Goal: Task Accomplishment & Management: Complete application form

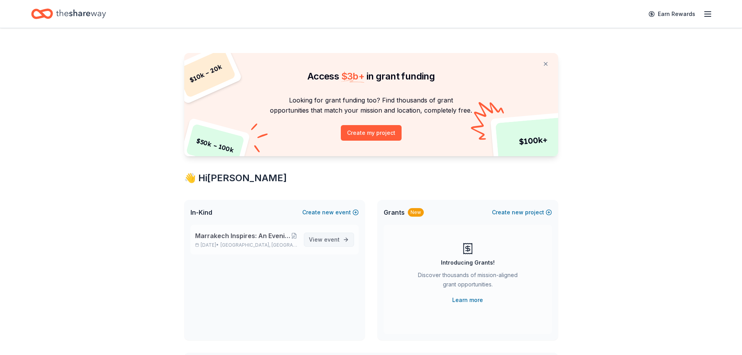
click at [313, 240] on span "View event" at bounding box center [324, 239] width 31 height 9
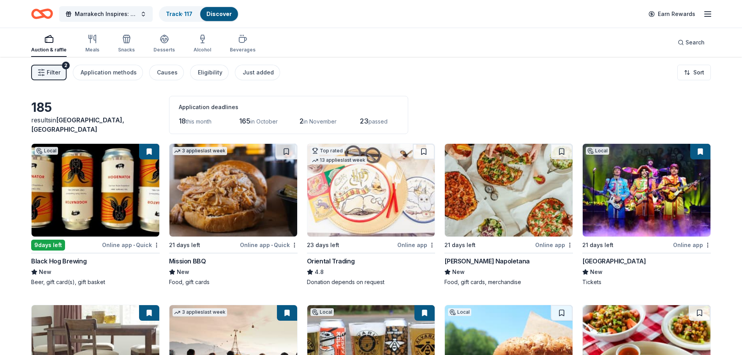
click at [55, 73] on span "Filter" at bounding box center [54, 72] width 14 height 9
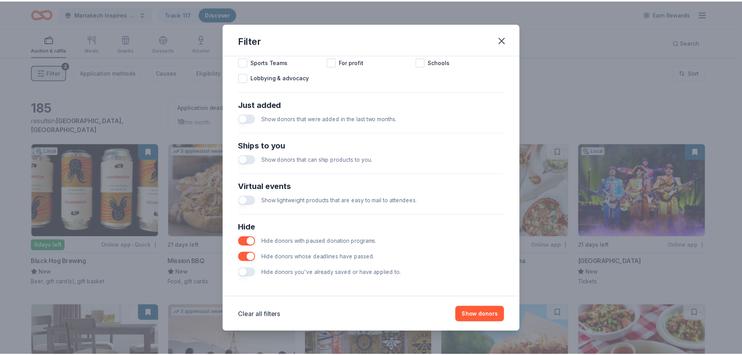
scroll to position [271, 0]
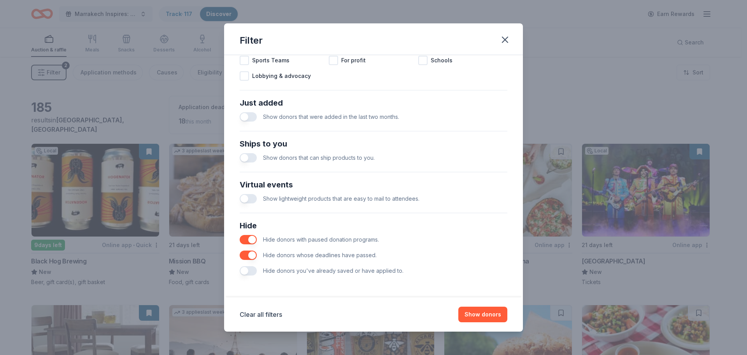
click at [246, 269] on button "button" at bounding box center [248, 270] width 17 height 9
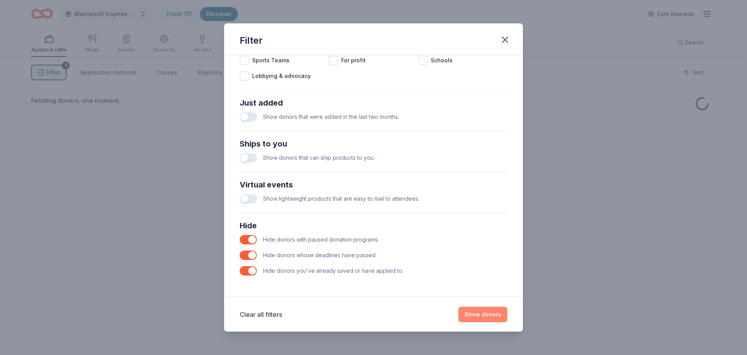
click at [470, 317] on button "Show donors" at bounding box center [483, 314] width 49 height 16
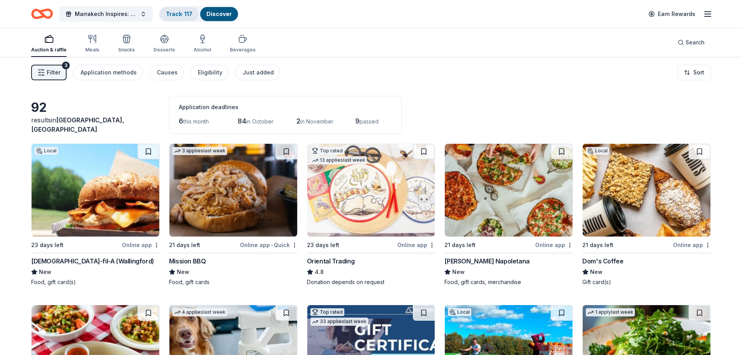
click at [180, 14] on link "Track · 117" at bounding box center [179, 14] width 26 height 7
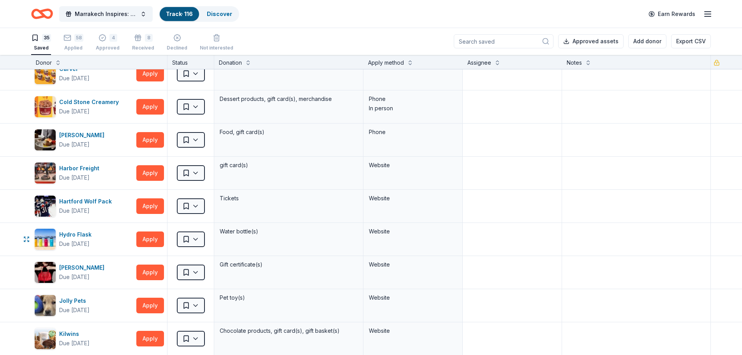
scroll to position [195, 0]
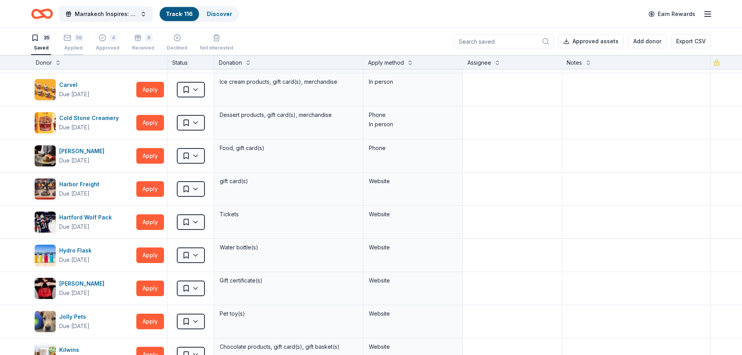
click at [76, 48] on div "Applied" at bounding box center [73, 48] width 20 height 6
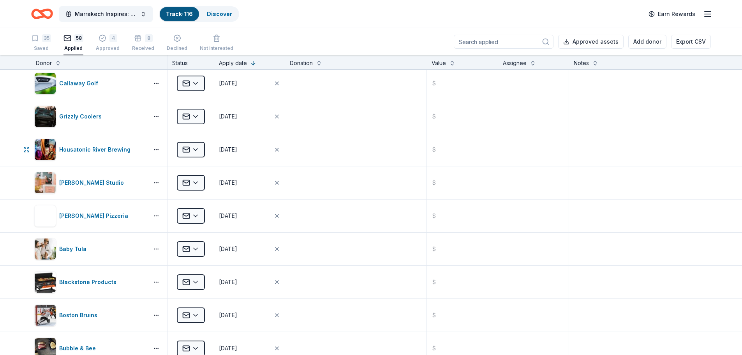
scroll to position [740, 0]
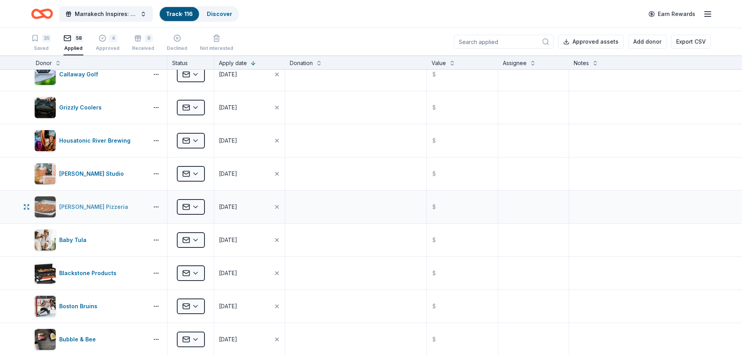
click at [92, 207] on div "[PERSON_NAME] Pizzeria" at bounding box center [95, 206] width 72 height 9
click at [218, 18] on div "Discover" at bounding box center [219, 14] width 38 height 14
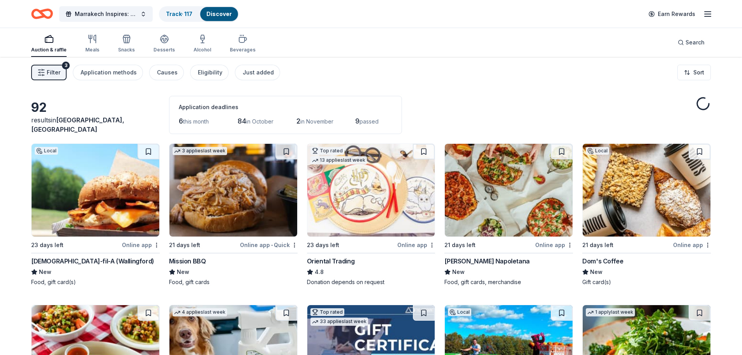
click at [487, 259] on div "Frank Pepe Pizzeria Napoletana" at bounding box center [486, 260] width 85 height 9
click at [170, 13] on link "Track · 117" at bounding box center [179, 14] width 26 height 7
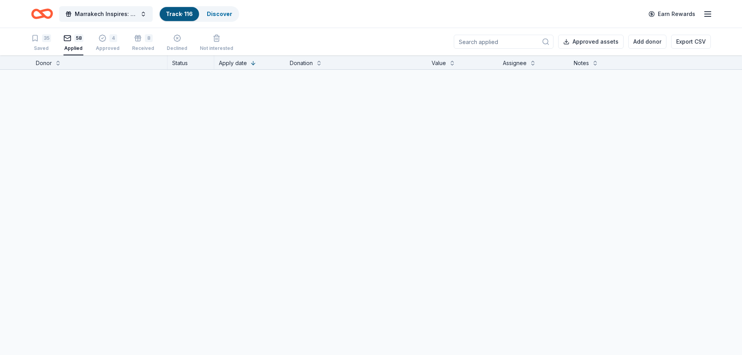
scroll to position [0, 0]
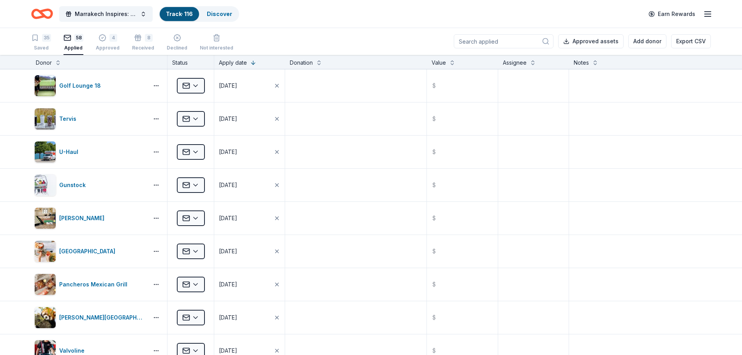
click at [67, 53] on button "58 Applied" at bounding box center [73, 43] width 20 height 24
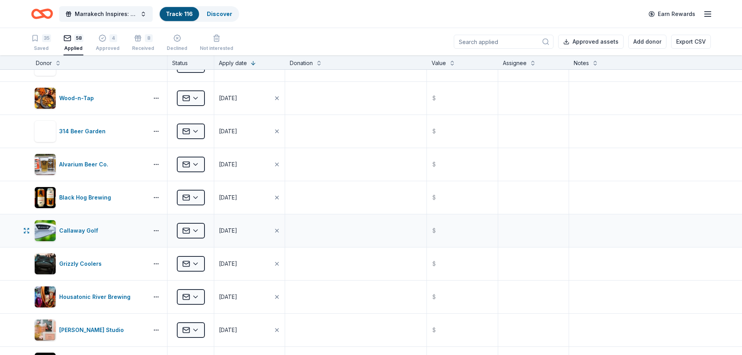
scroll to position [584, 0]
click at [196, 200] on html "Marrakech Inspires: An Evening of Possibility Cocktail Party & Auction Track · …" at bounding box center [371, 177] width 742 height 355
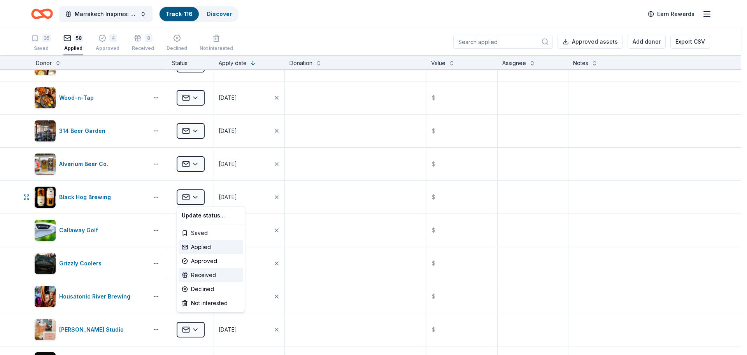
click at [203, 274] on div "Received" at bounding box center [211, 275] width 65 height 14
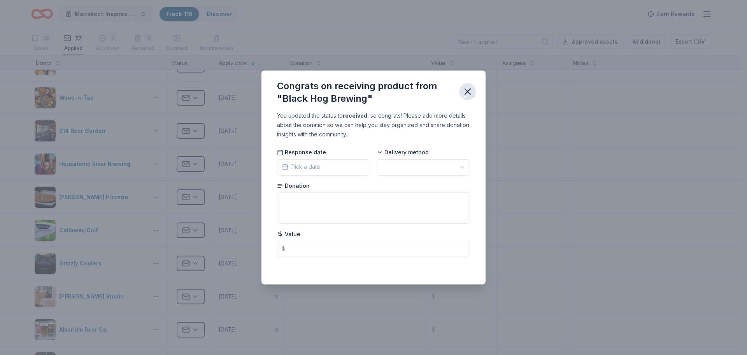
click at [470, 91] on icon "button" at bounding box center [467, 91] width 11 height 11
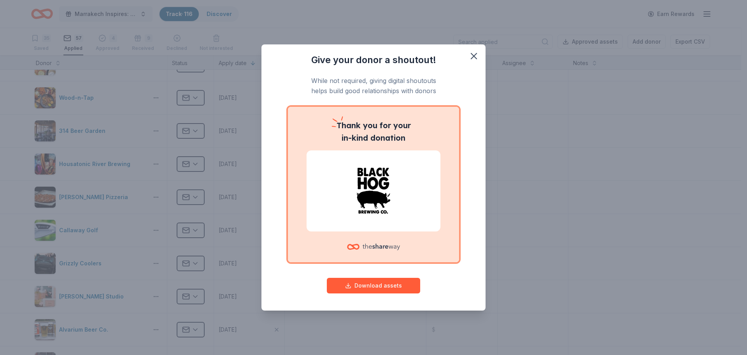
drag, startPoint x: 475, startPoint y: 58, endPoint x: 427, endPoint y: 66, distance: 49.4
click at [474, 58] on icon "button" at bounding box center [474, 56] width 11 height 11
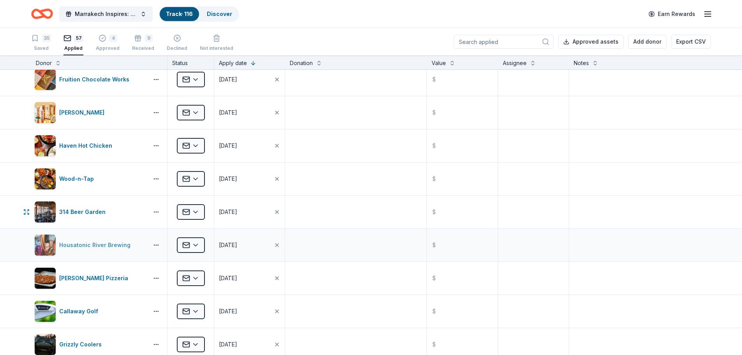
scroll to position [506, 0]
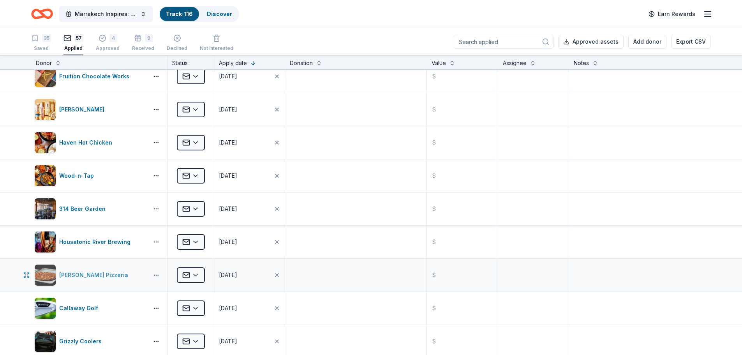
click at [83, 276] on div "[PERSON_NAME] Pizzeria" at bounding box center [95, 274] width 72 height 9
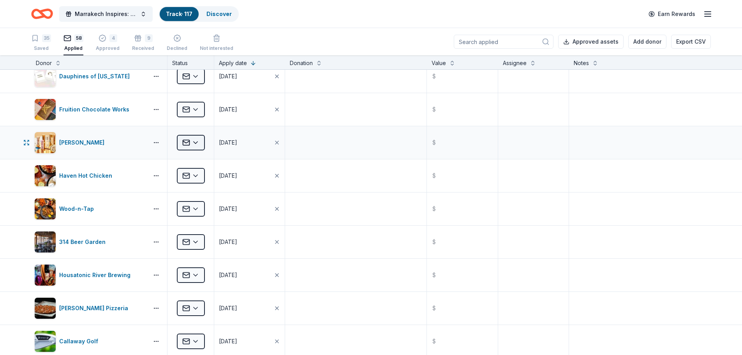
scroll to position [539, 0]
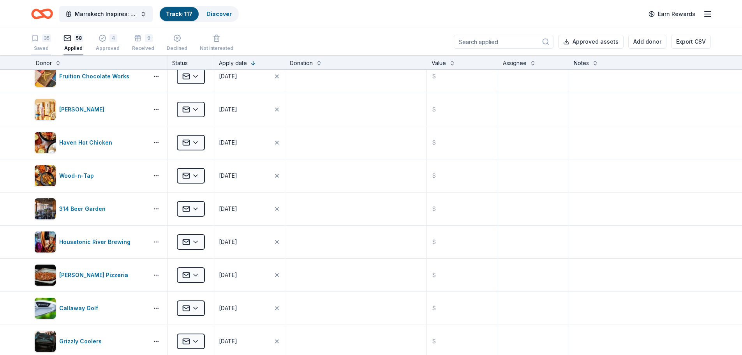
click at [46, 43] on div "35 Saved" at bounding box center [41, 42] width 20 height 17
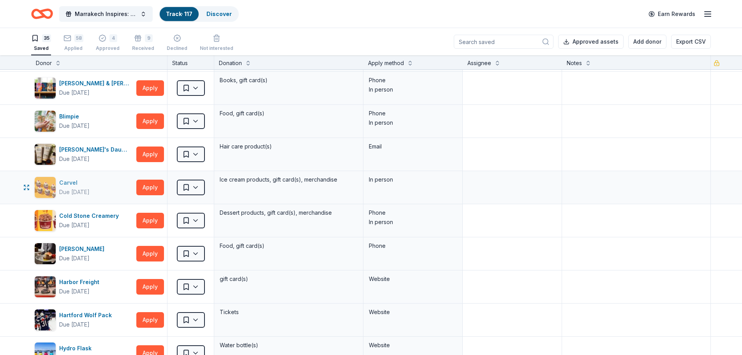
scroll to position [117, 0]
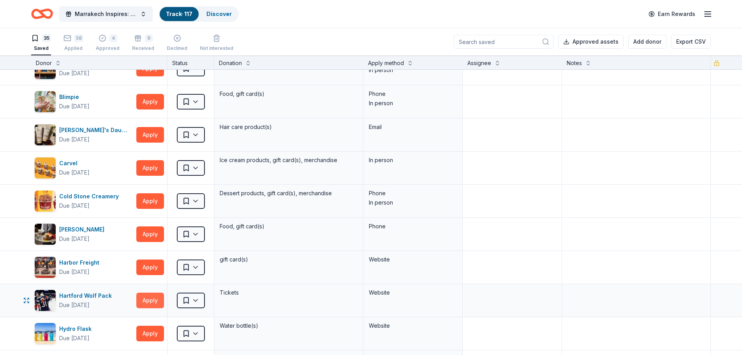
click at [156, 302] on button "Apply" at bounding box center [150, 300] width 28 height 16
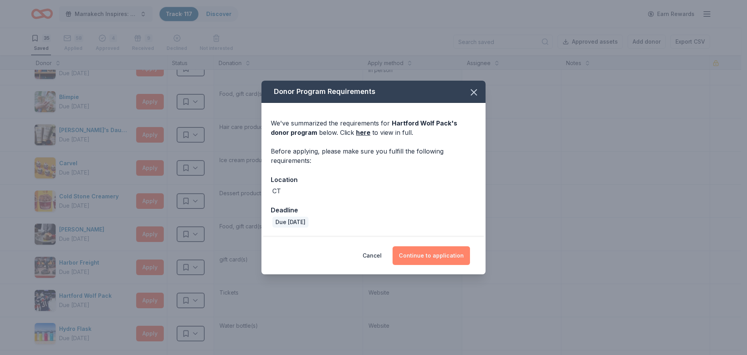
click at [408, 263] on button "Continue to application" at bounding box center [431, 255] width 77 height 19
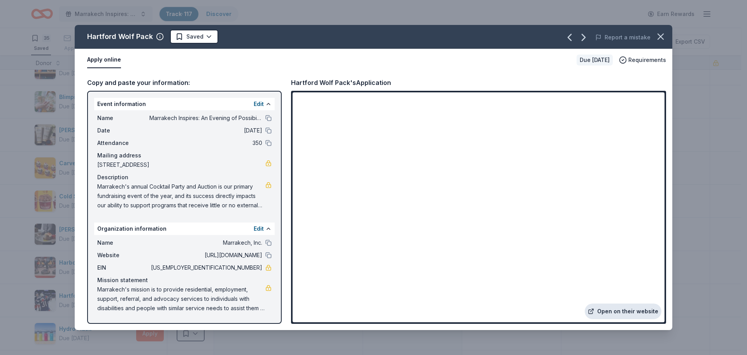
click at [649, 313] on link "Open on their website" at bounding box center [623, 311] width 77 height 16
click at [661, 39] on icon "button" at bounding box center [661, 36] width 11 height 11
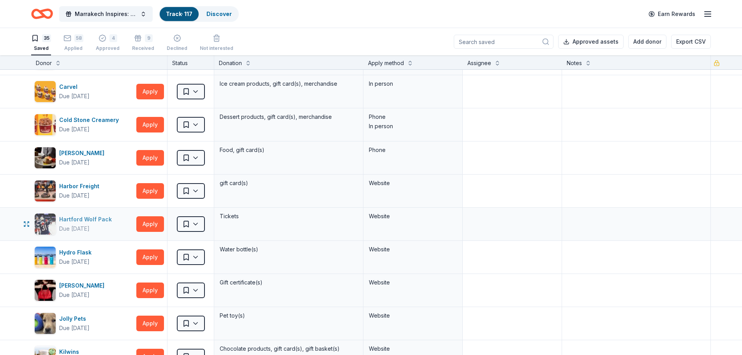
scroll to position [195, 0]
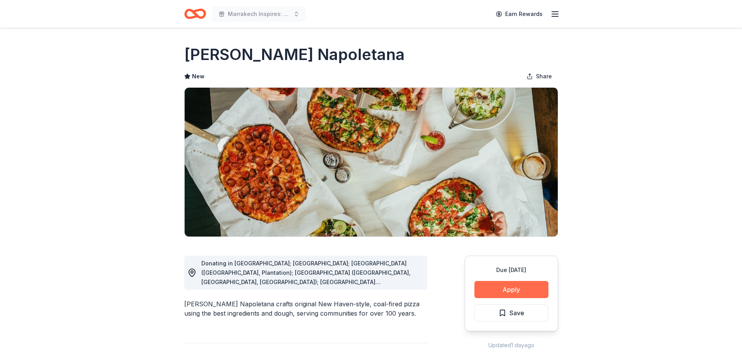
click at [505, 292] on button "Apply" at bounding box center [511, 289] width 74 height 17
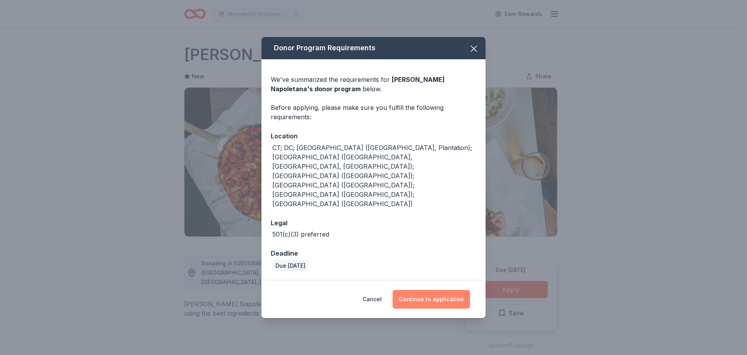
click at [438, 290] on button "Continue to application" at bounding box center [431, 299] width 77 height 19
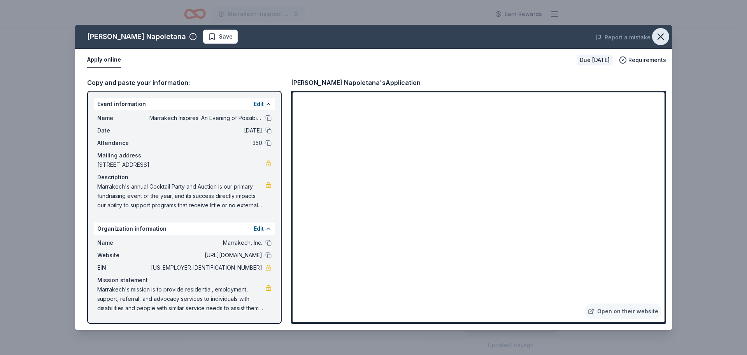
click at [659, 33] on icon "button" at bounding box center [661, 36] width 11 height 11
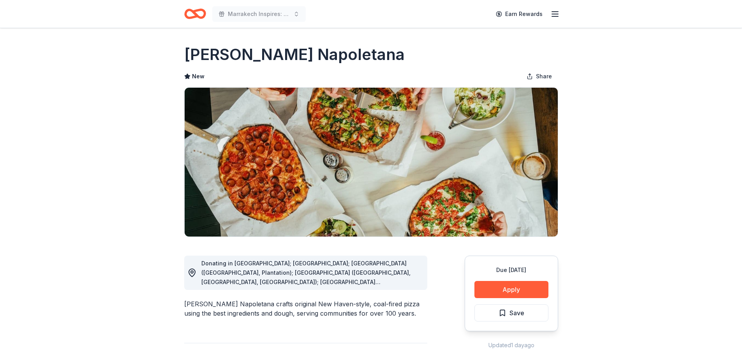
click at [522, 315] on span "Save" at bounding box center [516, 313] width 15 height 10
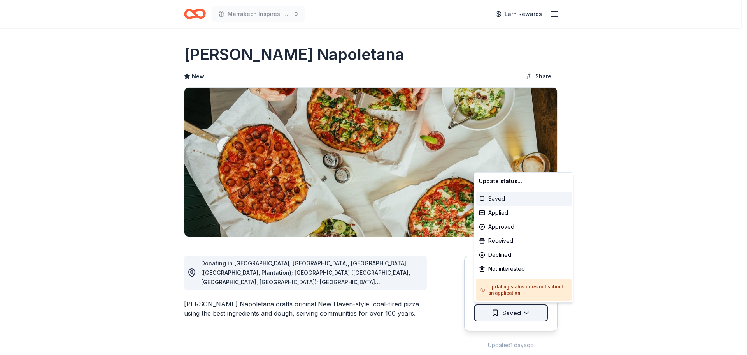
click at [522, 315] on html "Marrakech Inspires: An Evening of Possibility Cocktail Party & Auction Earn Rew…" at bounding box center [373, 177] width 747 height 355
click at [508, 214] on div "Applied" at bounding box center [524, 213] width 96 height 14
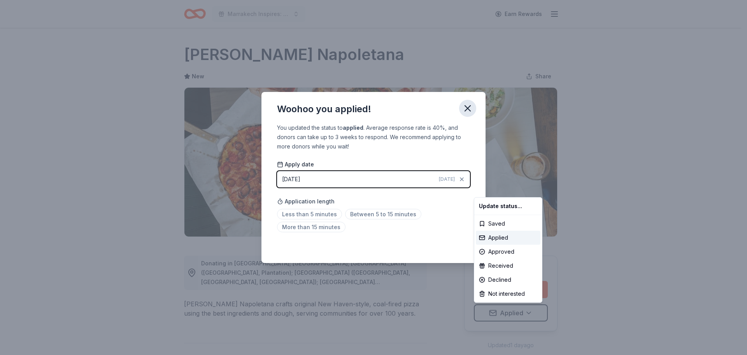
click at [467, 108] on html "Marrakech Inspires: An Evening of Possibility Cocktail Party & Auction Earn Rew…" at bounding box center [373, 177] width 747 height 355
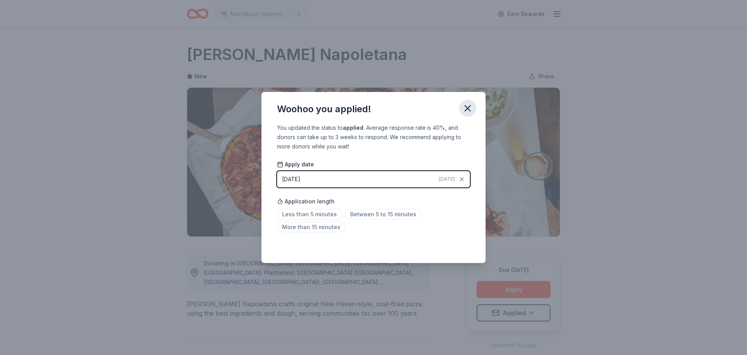
click at [465, 104] on icon "button" at bounding box center [467, 108] width 11 height 11
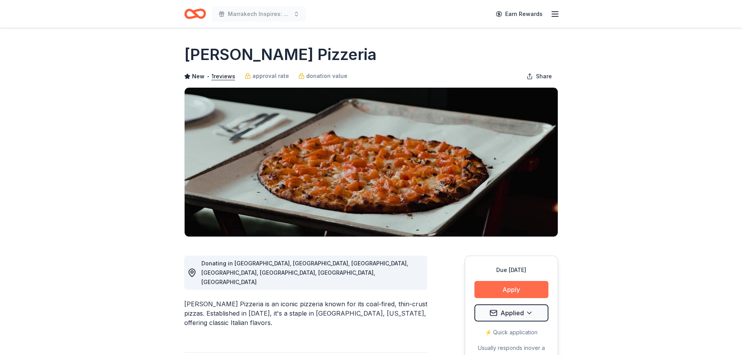
click at [493, 291] on button "Apply" at bounding box center [511, 289] width 74 height 17
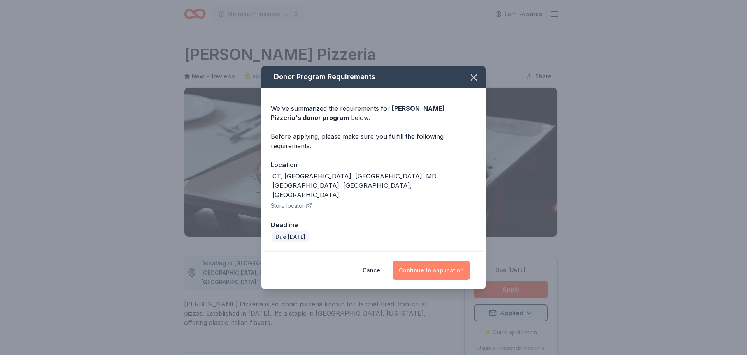
click at [432, 261] on button "Continue to application" at bounding box center [431, 270] width 77 height 19
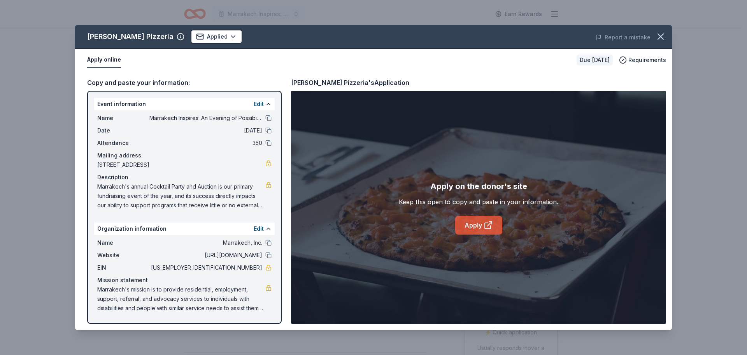
click at [479, 230] on link "Apply" at bounding box center [478, 225] width 47 height 19
click at [663, 37] on icon "button" at bounding box center [661, 36] width 11 height 11
